Goal: Check status: Check status

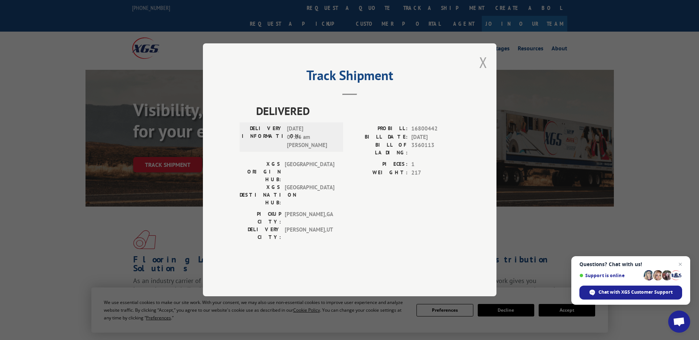
click at [484, 72] on button "Close modal" at bounding box center [483, 61] width 8 height 19
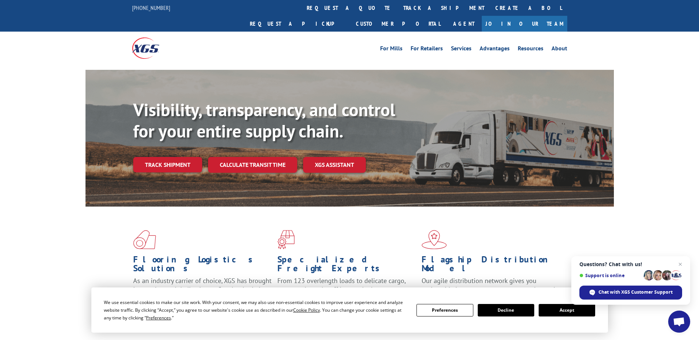
click at [156, 157] on link "Track shipment" at bounding box center [167, 164] width 69 height 15
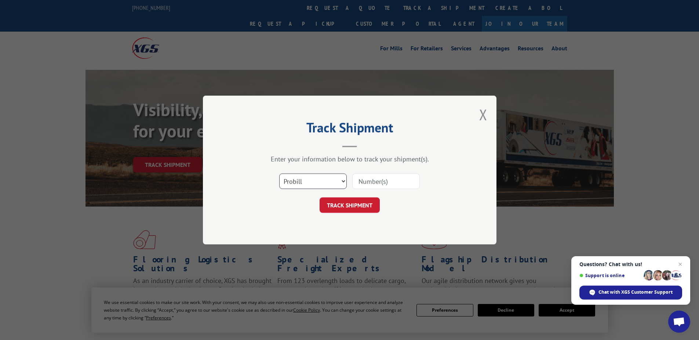
drag, startPoint x: 294, startPoint y: 181, endPoint x: 298, endPoint y: 190, distance: 9.4
click at [294, 181] on select "Select category... Probill BOL PO" at bounding box center [313, 180] width 68 height 15
select select "po"
click at [279, 173] on select "Select category... Probill BOL PO" at bounding box center [313, 180] width 68 height 15
click at [357, 174] on div "Select category... Probill BOL PO" at bounding box center [350, 181] width 220 height 24
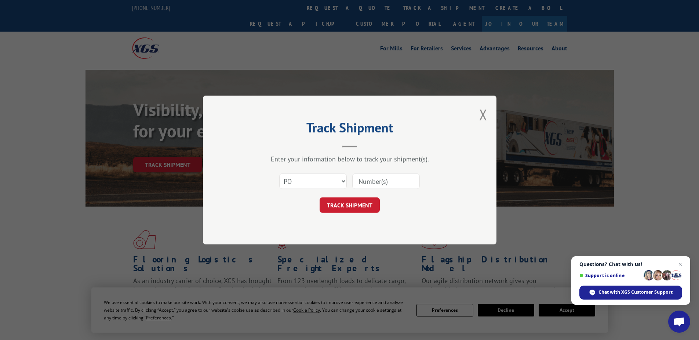
click at [358, 178] on input at bounding box center [386, 180] width 68 height 15
paste input "02530256"
type input "02530256"
click at [348, 207] on button "TRACK SHIPMENT" at bounding box center [350, 204] width 60 height 15
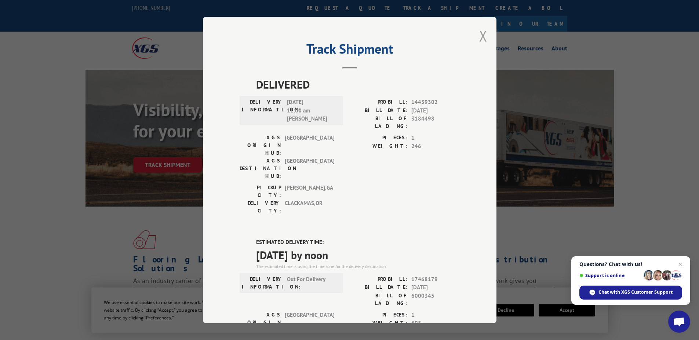
click at [481, 33] on button "Close modal" at bounding box center [483, 35] width 8 height 19
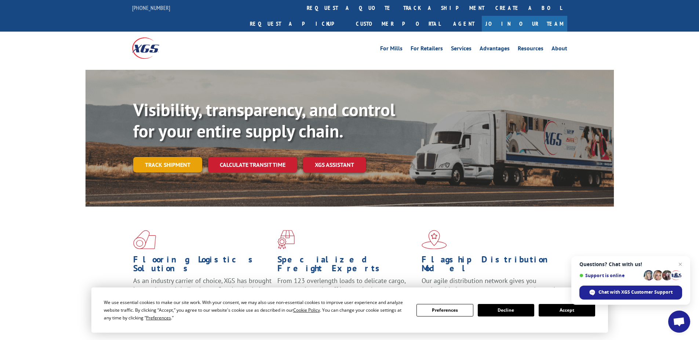
click at [164, 157] on link "Track shipment" at bounding box center [167, 164] width 69 height 15
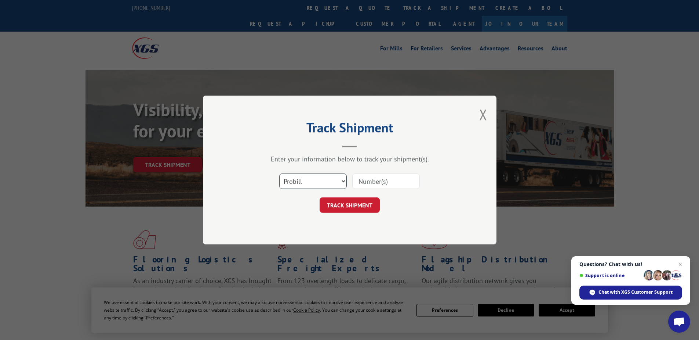
drag, startPoint x: 292, startPoint y: 183, endPoint x: 293, endPoint y: 189, distance: 5.6
click at [292, 183] on select "Select category... Probill BOL PO" at bounding box center [313, 180] width 68 height 15
select select "po"
click at [279, 173] on select "Select category... Probill BOL PO" at bounding box center [313, 180] width 68 height 15
click at [370, 179] on input at bounding box center [386, 180] width 68 height 15
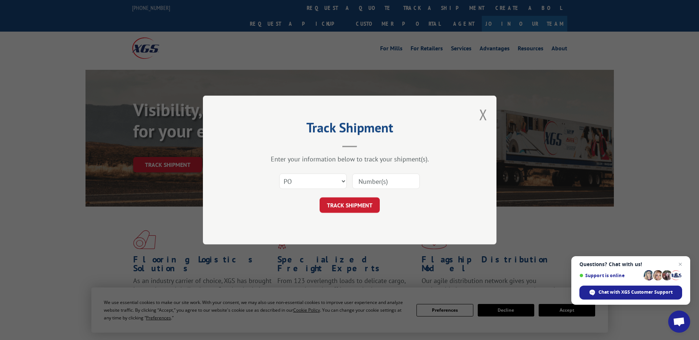
paste input "17512681"
type input "17512681"
click at [361, 210] on button "TRACK SHIPMENT" at bounding box center [350, 204] width 60 height 15
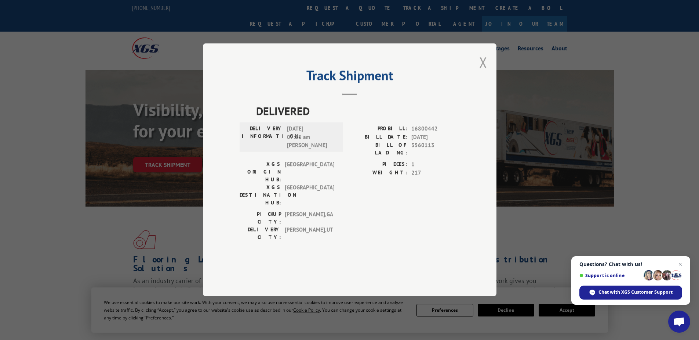
click at [484, 72] on button "Close modal" at bounding box center [483, 61] width 8 height 19
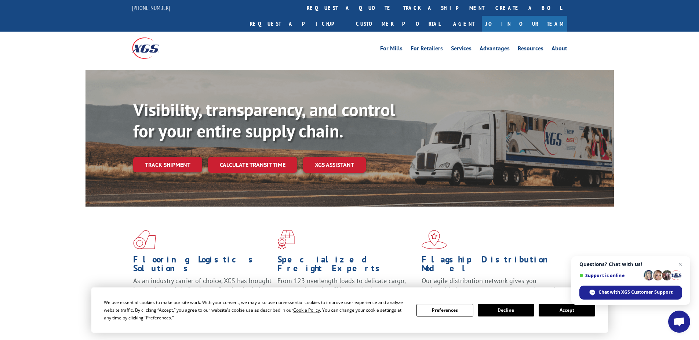
click at [152, 157] on link "Track shipment" at bounding box center [167, 164] width 69 height 15
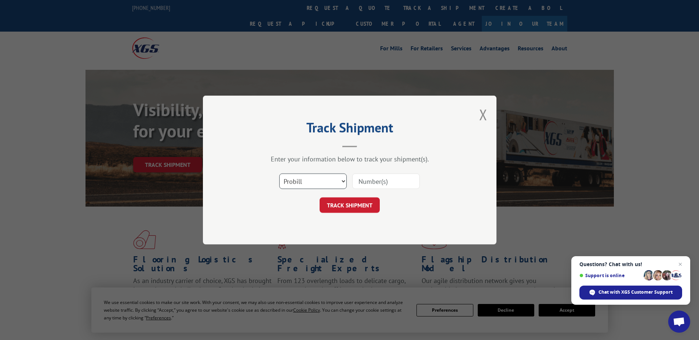
click at [320, 181] on select "Select category... Probill BOL PO" at bounding box center [313, 180] width 68 height 15
select select "po"
click at [279, 173] on select "Select category... Probill BOL PO" at bounding box center [313, 180] width 68 height 15
click at [366, 178] on input at bounding box center [386, 180] width 68 height 15
paste input "02530031"
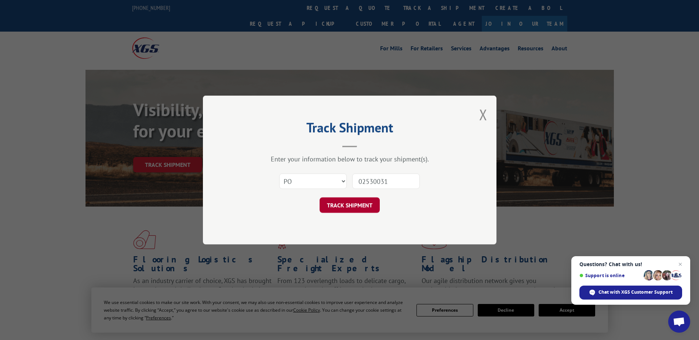
type input "02530031"
click at [361, 209] on button "TRACK SHIPMENT" at bounding box center [350, 204] width 60 height 15
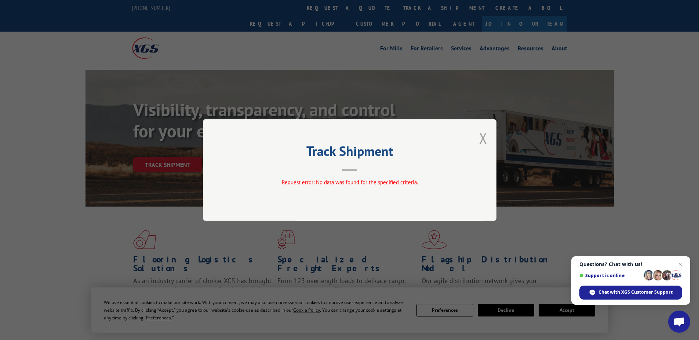
click at [483, 138] on button "Close modal" at bounding box center [483, 137] width 8 height 19
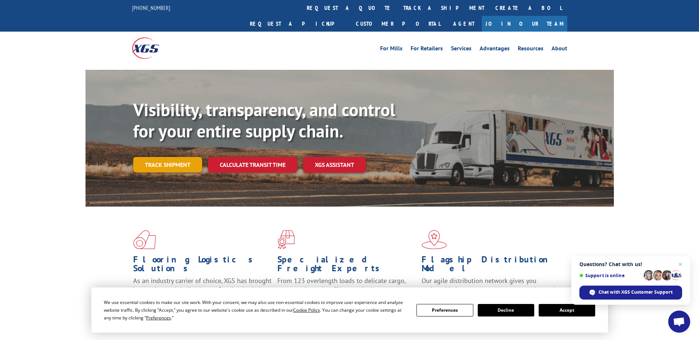
click at [176, 157] on link "Track shipment" at bounding box center [167, 164] width 69 height 15
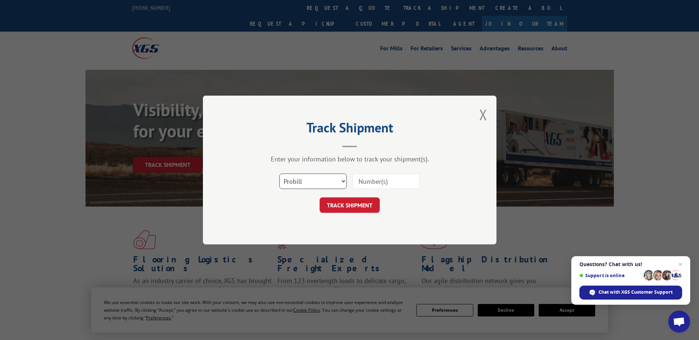
drag, startPoint x: 312, startPoint y: 177, endPoint x: 306, endPoint y: 190, distance: 14.0
click at [312, 177] on select "Select category... Probill BOL PO" at bounding box center [313, 180] width 68 height 15
select select "po"
click at [279, 173] on select "Select category... Probill BOL PO" at bounding box center [313, 180] width 68 height 15
click at [384, 178] on input at bounding box center [386, 180] width 68 height 15
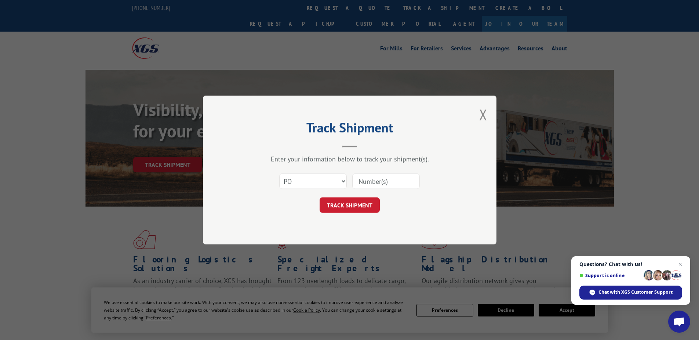
paste input "02530103"
type input "02530103"
click button "TRACK SHIPMENT" at bounding box center [350, 204] width 60 height 15
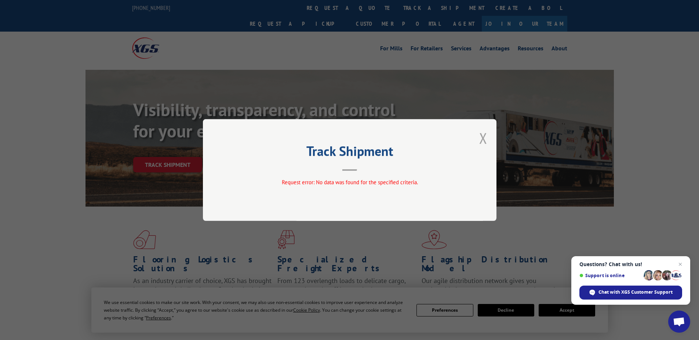
click at [482, 139] on button "Close modal" at bounding box center [483, 137] width 8 height 19
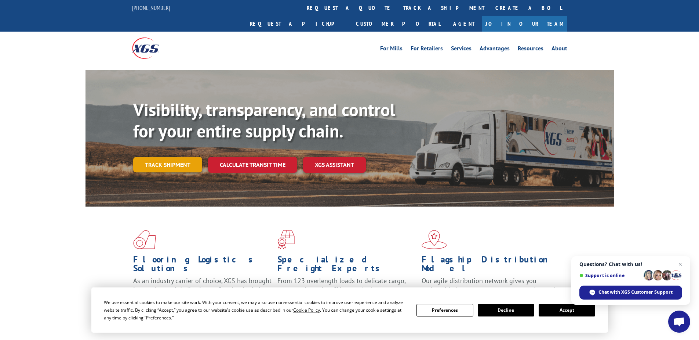
click at [166, 157] on link "Track shipment" at bounding box center [167, 164] width 69 height 15
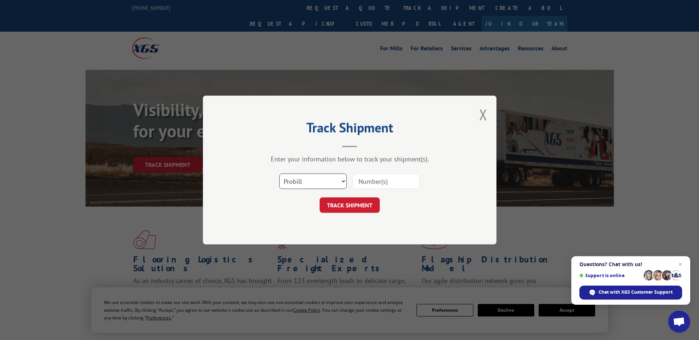
click at [293, 175] on select "Select category... Probill BOL PO" at bounding box center [313, 180] width 68 height 15
select select "po"
click at [279, 173] on select "Select category... Probill BOL PO" at bounding box center [313, 180] width 68 height 15
click at [351, 180] on div "Select category... Probill BOL PO" at bounding box center [350, 181] width 220 height 24
paste input "05534831"
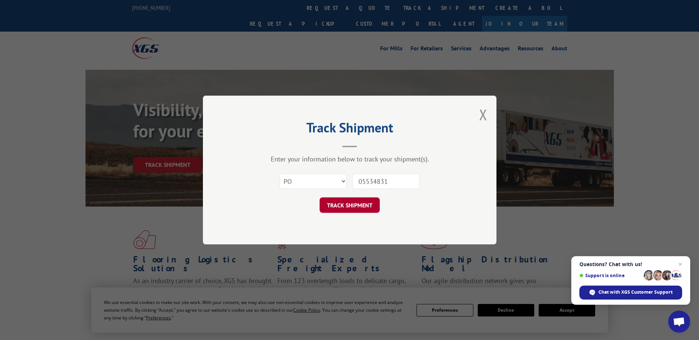
type input "05534831"
click at [354, 207] on button "TRACK SHIPMENT" at bounding box center [350, 204] width 60 height 15
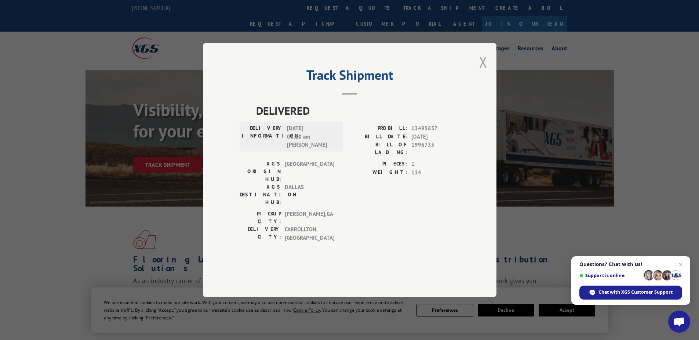
click at [482, 72] on button "Close modal" at bounding box center [483, 61] width 8 height 19
